Goal: Task Accomplishment & Management: Manage account settings

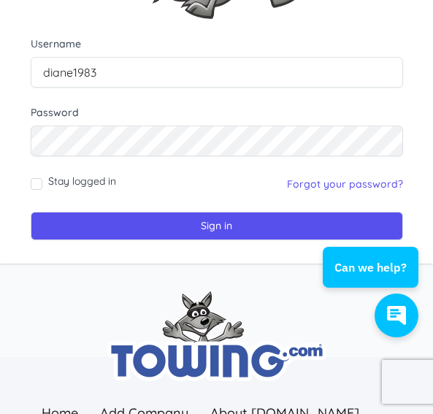
scroll to position [292, 0]
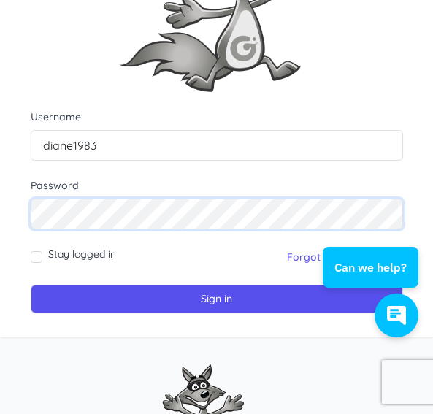
click at [31, 285] on input "Sign in" at bounding box center [217, 299] width 372 height 28
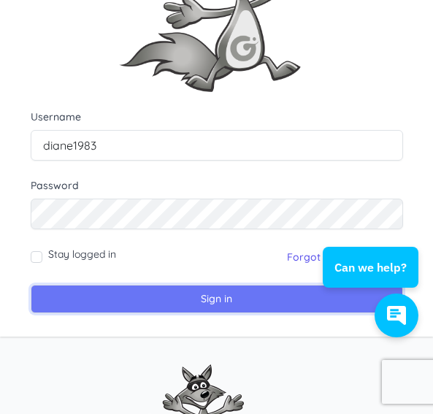
click at [151, 296] on input "Sign in" at bounding box center [217, 299] width 372 height 28
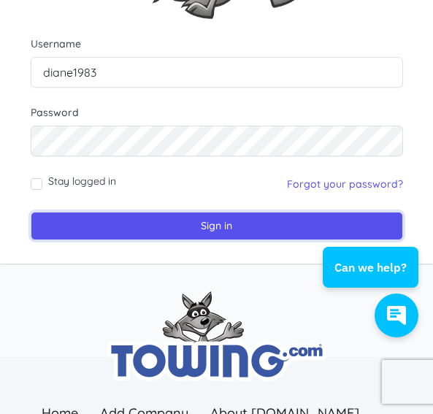
scroll to position [219, 0]
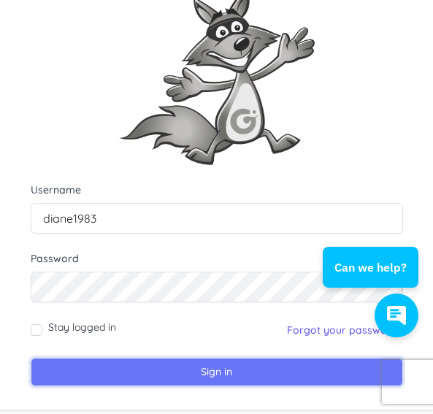
click at [114, 376] on input "Sign in" at bounding box center [217, 372] width 372 height 28
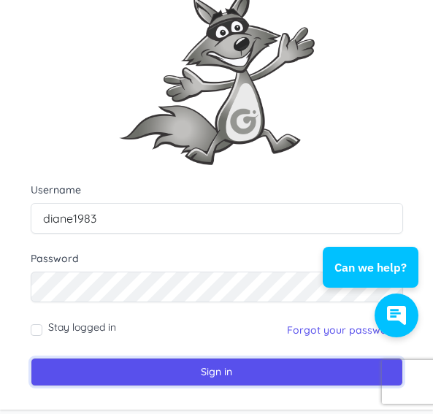
scroll to position [365, 0]
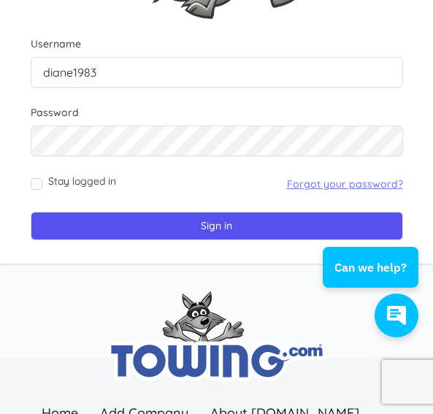
click at [339, 186] on link "Forgot your password?" at bounding box center [345, 183] width 116 height 13
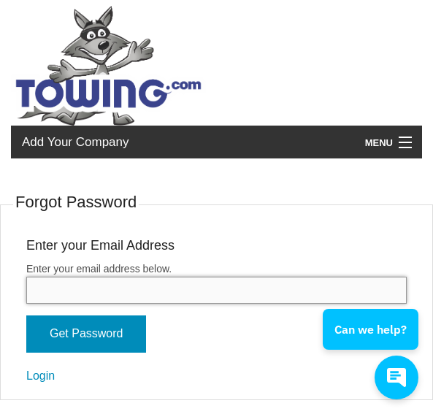
click at [62, 279] on input "Enter your email address below." at bounding box center [216, 290] width 380 height 27
type input "roddniediane@yahoo.com"
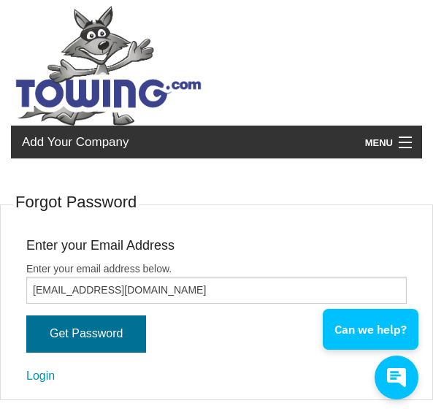
click at [117, 337] on input "Get Password" at bounding box center [86, 333] width 120 height 37
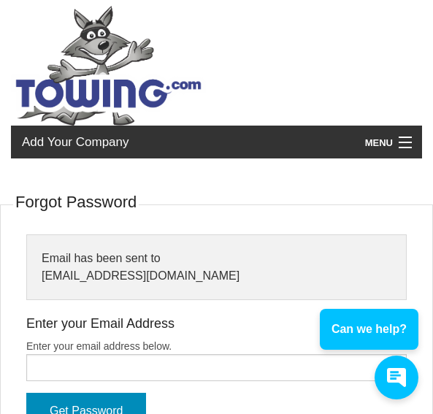
scroll to position [77, 0]
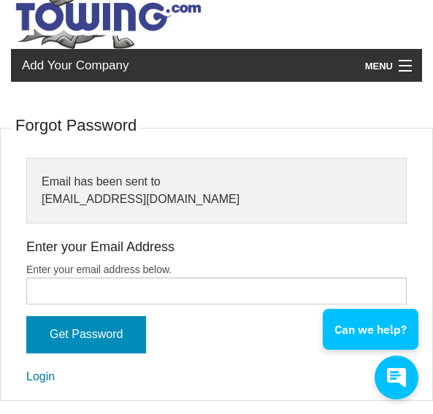
click at [49, 374] on link "Login" at bounding box center [40, 376] width 28 height 12
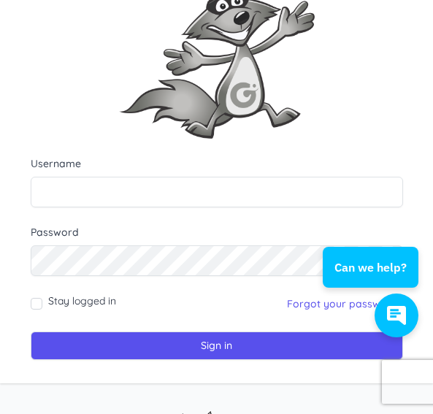
scroll to position [146, 0]
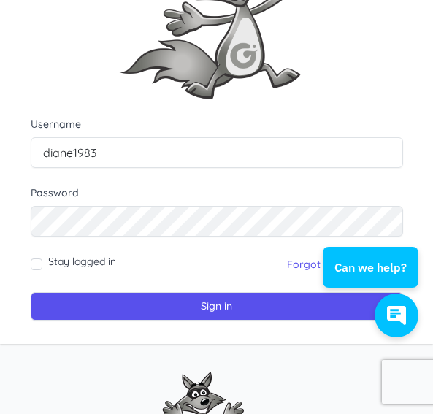
scroll to position [292, 0]
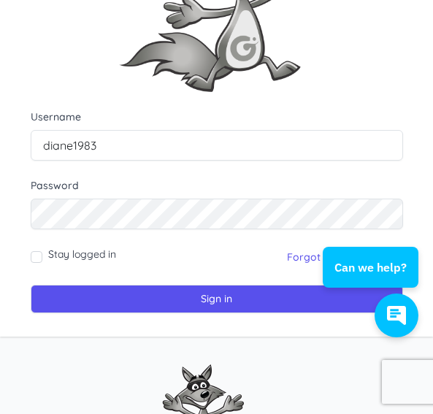
click at [379, 206] on html "Can we help?" at bounding box center [372, 206] width 121 height 0
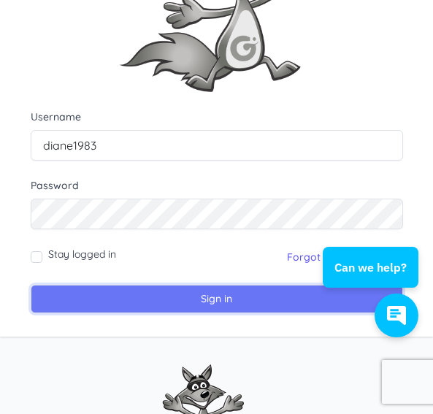
click at [191, 301] on input "Sign in" at bounding box center [217, 299] width 372 height 28
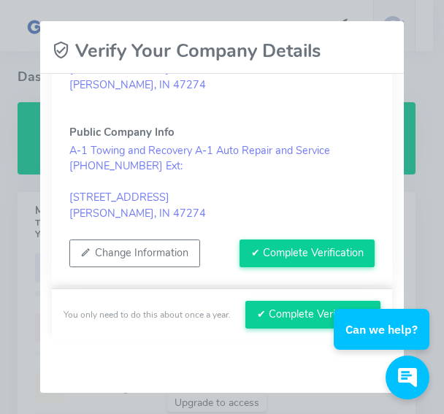
scroll to position [160, 0]
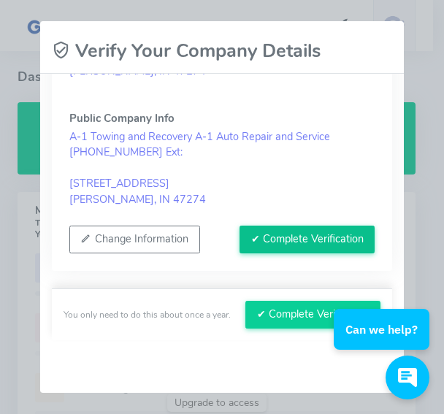
click at [277, 230] on button "✔ Complete Verification" at bounding box center [306, 239] width 135 height 28
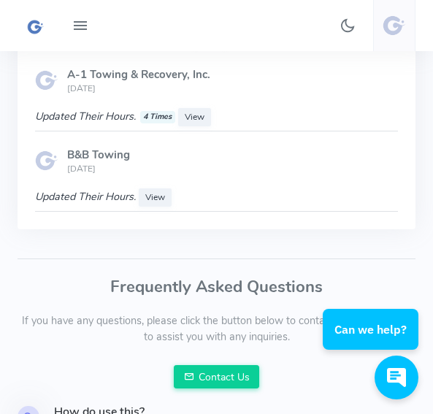
scroll to position [2189, 0]
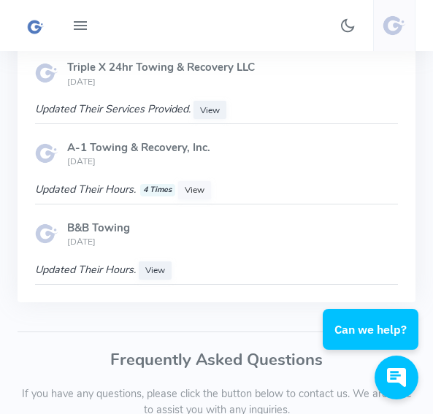
click at [189, 196] on span "View" at bounding box center [195, 190] width 20 height 12
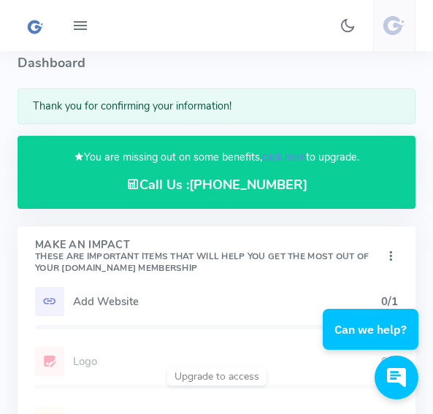
scroll to position [0, 0]
